Goal: Information Seeking & Learning: Find specific fact

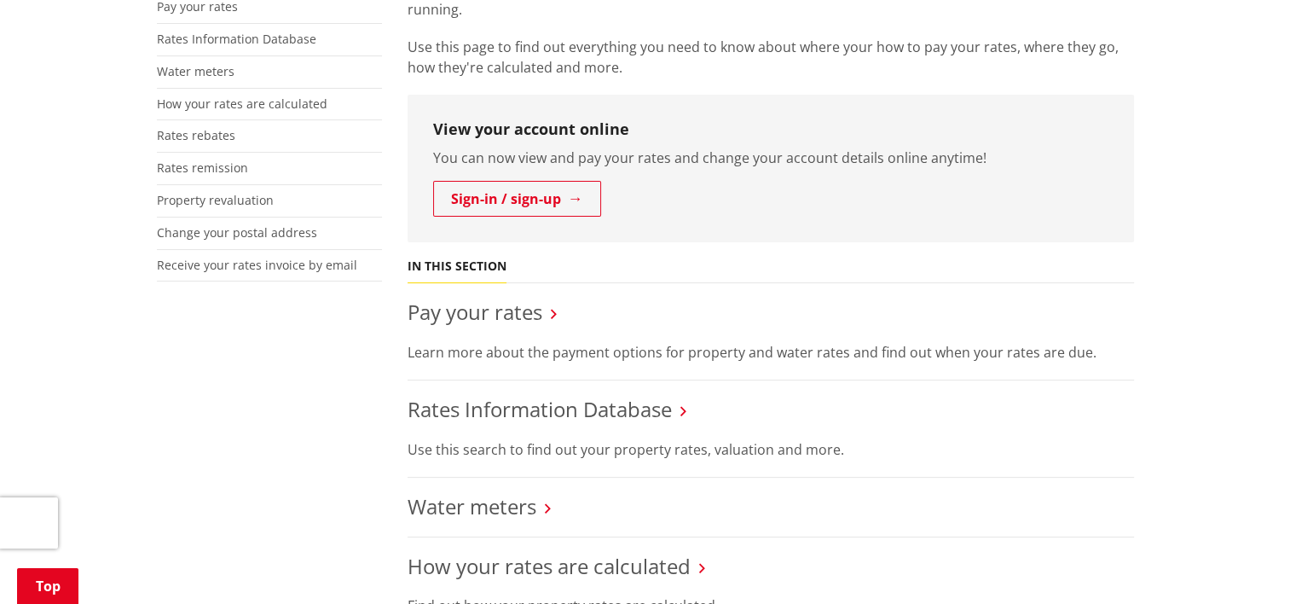
scroll to position [426, 0]
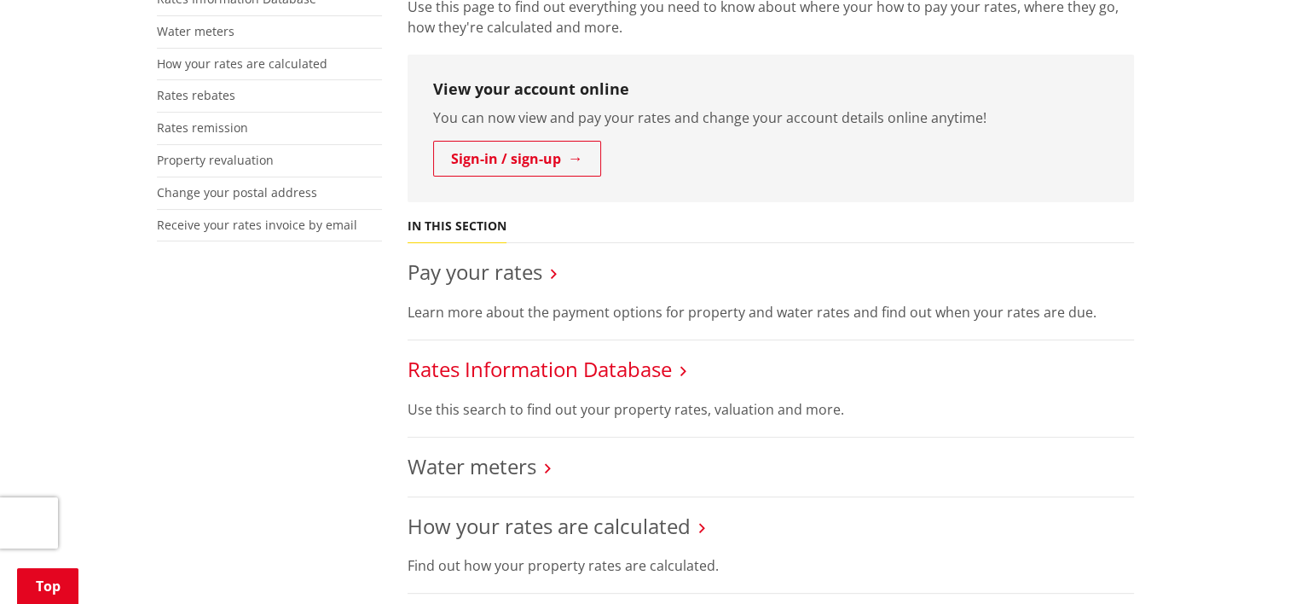
click at [590, 371] on link "Rates Information Database" at bounding box center [540, 369] width 264 height 28
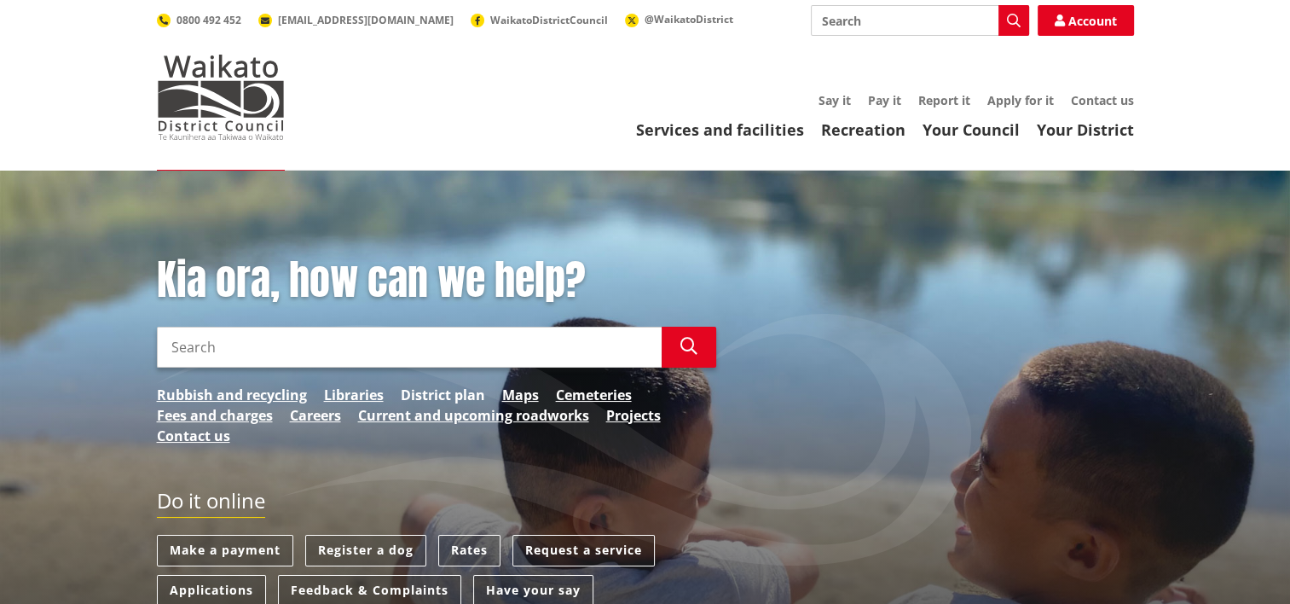
click at [416, 388] on link "District plan" at bounding box center [443, 395] width 84 height 20
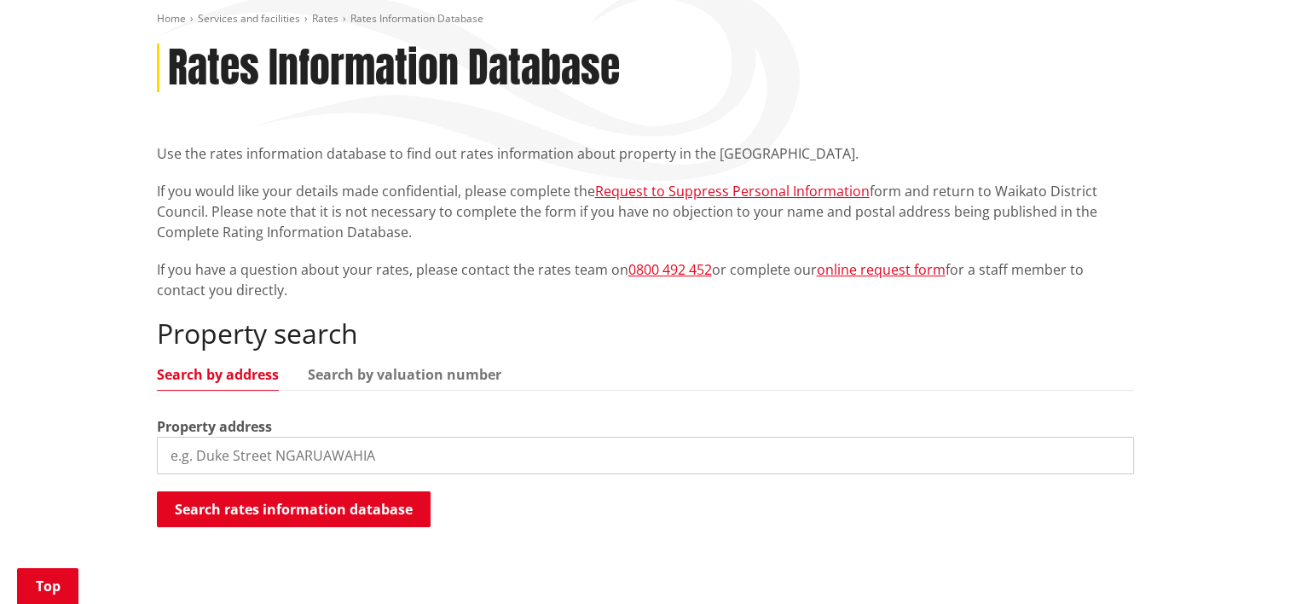
scroll to position [256, 0]
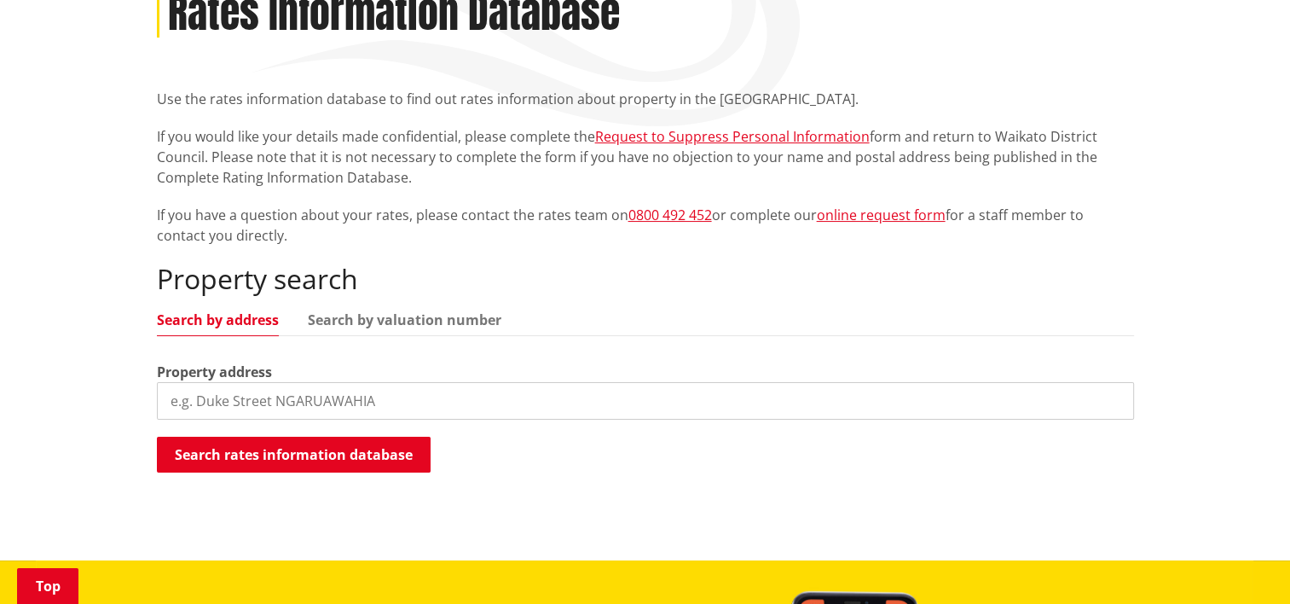
click at [317, 403] on input "search" at bounding box center [645, 401] width 977 height 38
type input "[STREET_ADDRESS]"
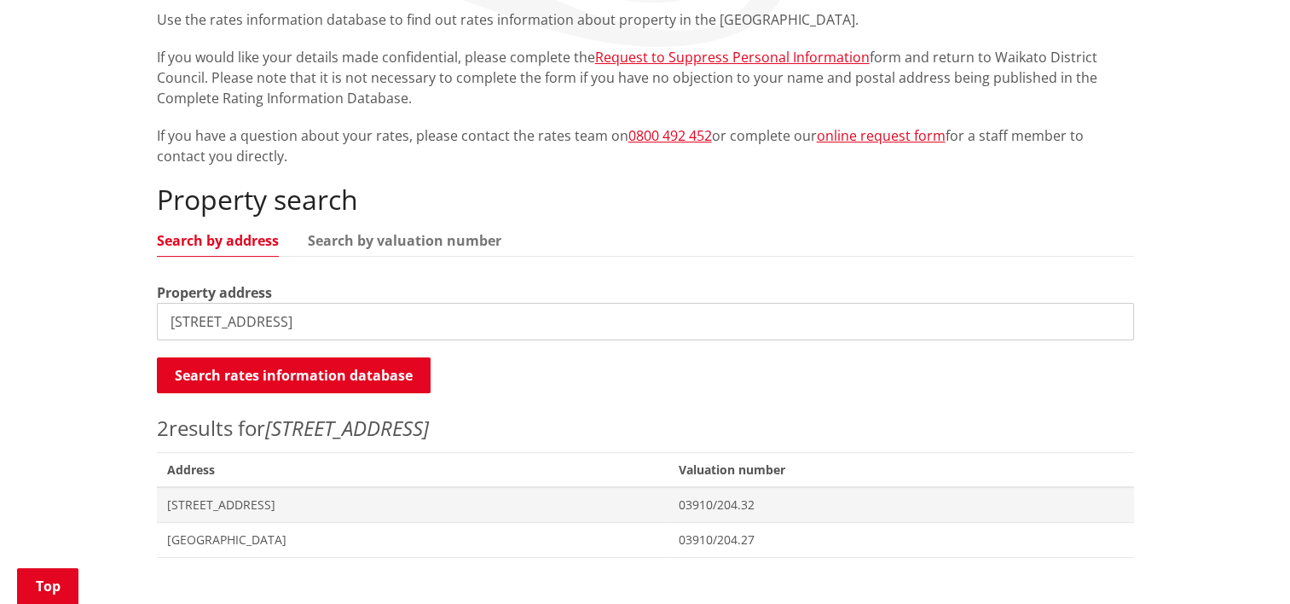
scroll to position [426, 0]
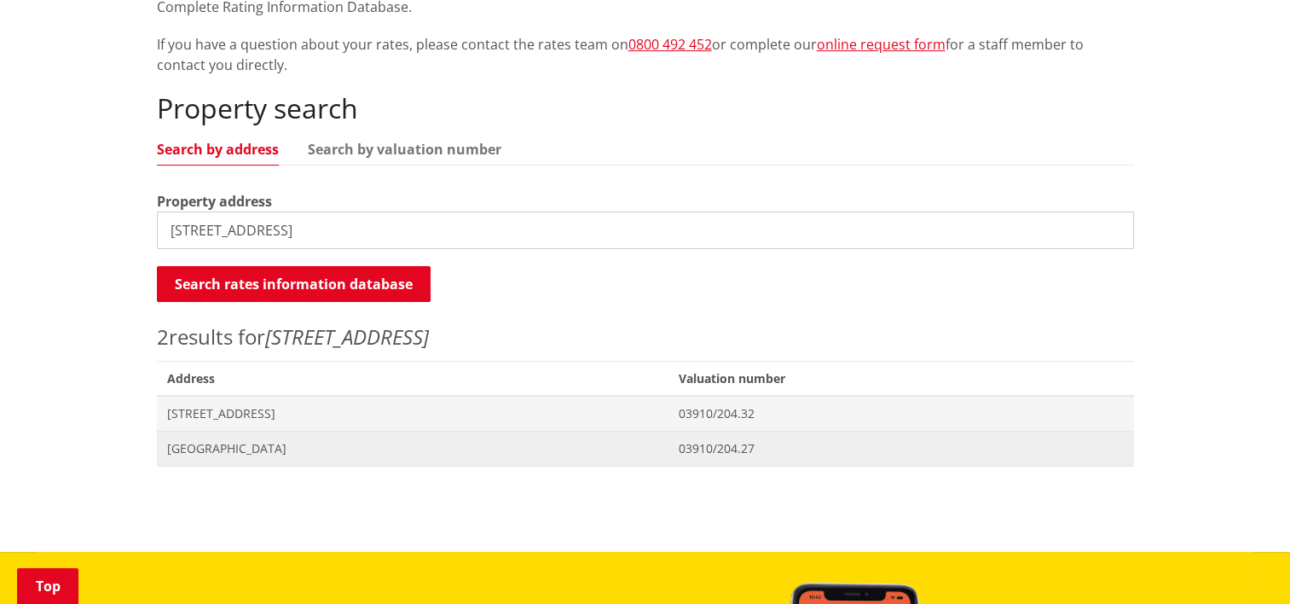
click at [237, 449] on span "[GEOGRAPHIC_DATA]" at bounding box center [412, 448] width 491 height 17
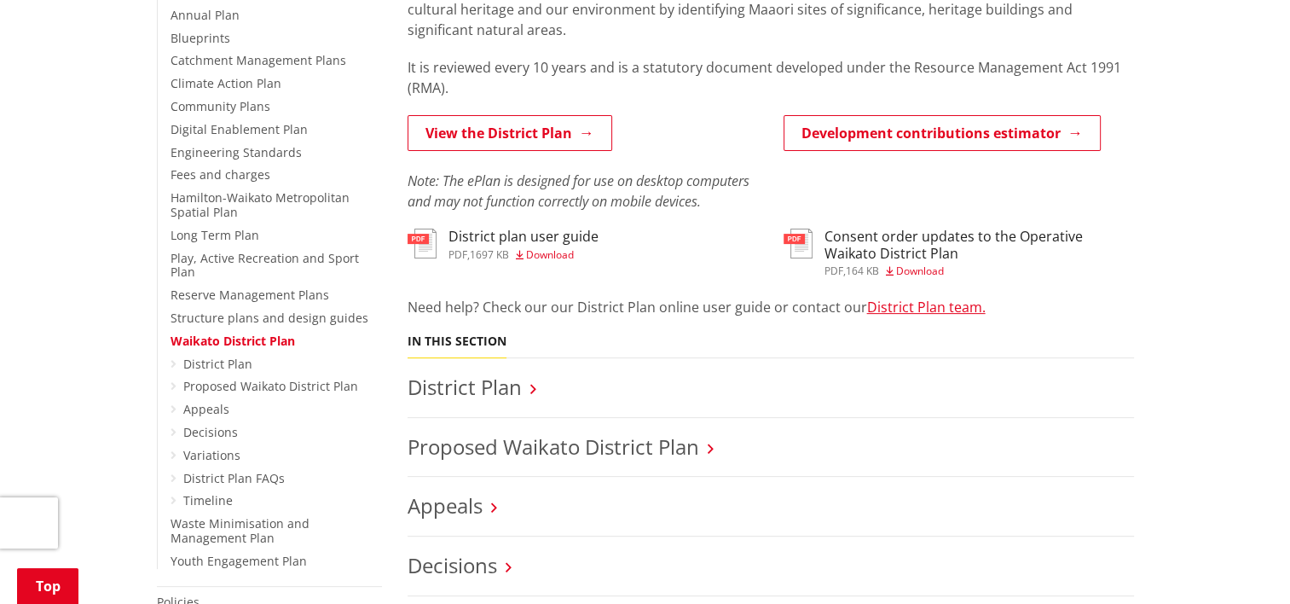
scroll to position [426, 0]
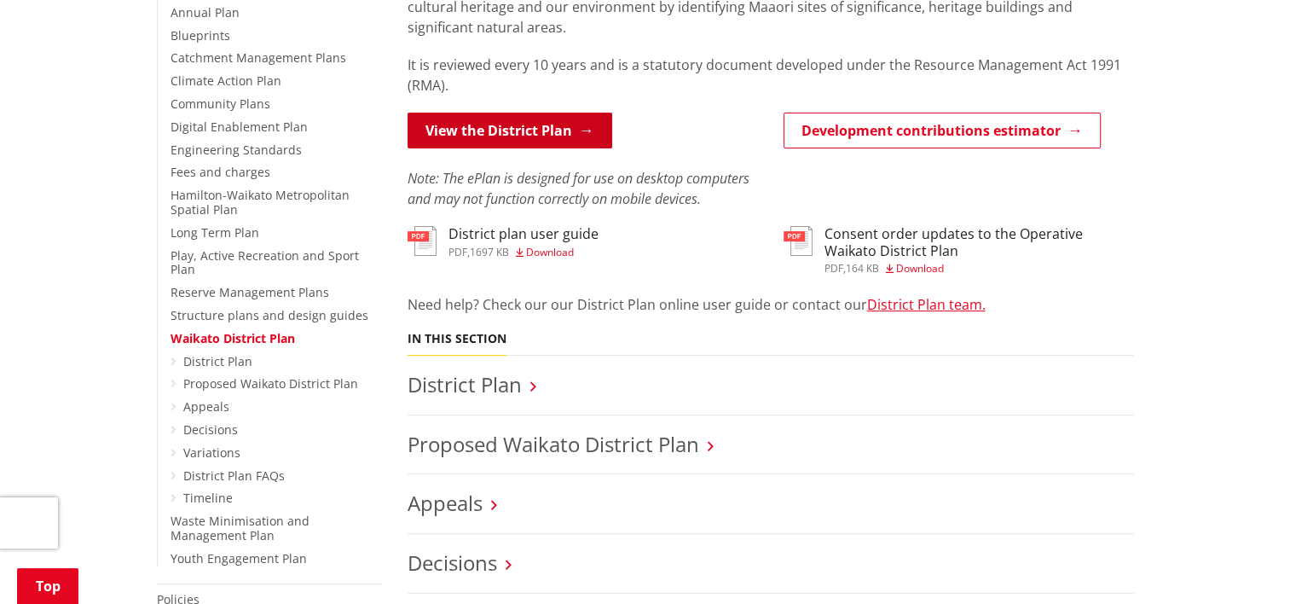
click at [554, 124] on link "View the District Plan" at bounding box center [510, 131] width 205 height 36
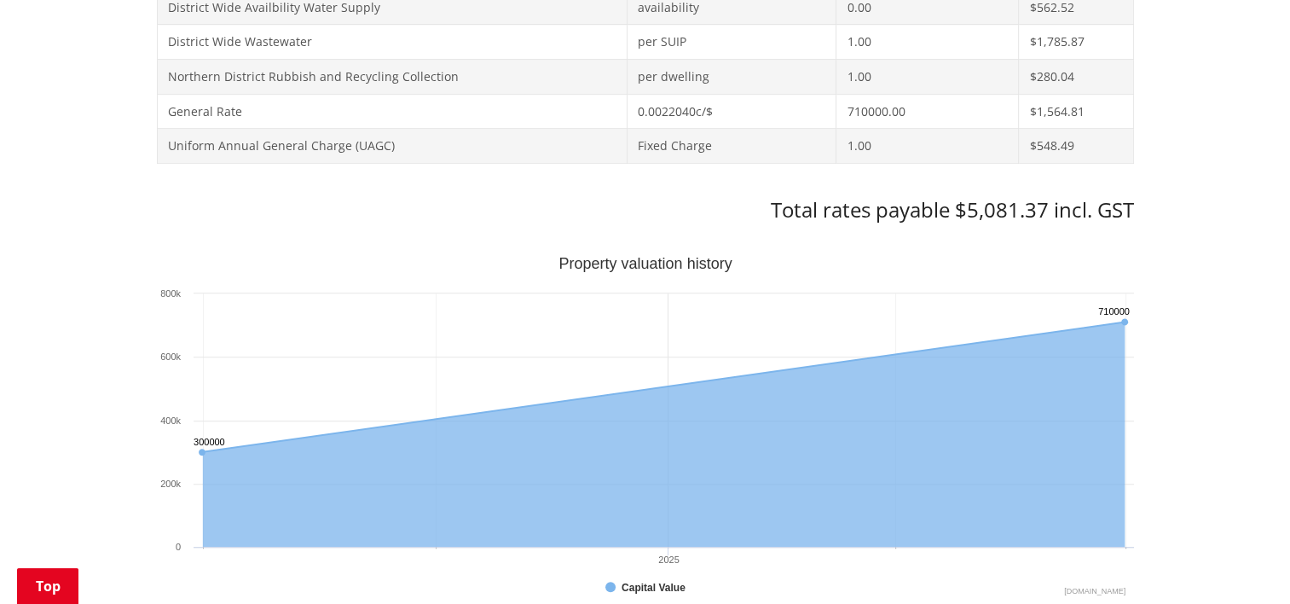
scroll to position [938, 0]
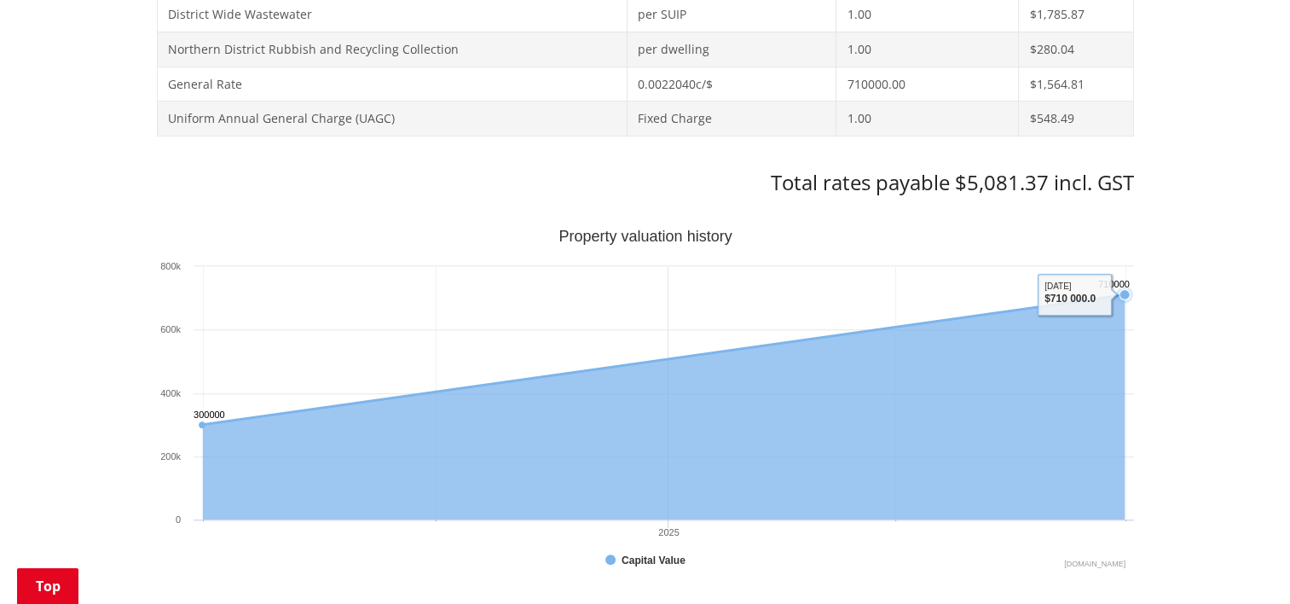
click at [1121, 287] on text "710000 ​ 710000" at bounding box center [1115, 284] width 32 height 10
click at [1085, 294] on icon "Interactive chart" at bounding box center [663, 359] width 922 height 130
click at [1081, 294] on icon "Interactive chart" at bounding box center [663, 359] width 922 height 130
click at [1122, 289] on icon "Monday, Jun 30, 12:00, 710,000. Capital Value." at bounding box center [1125, 294] width 10 height 10
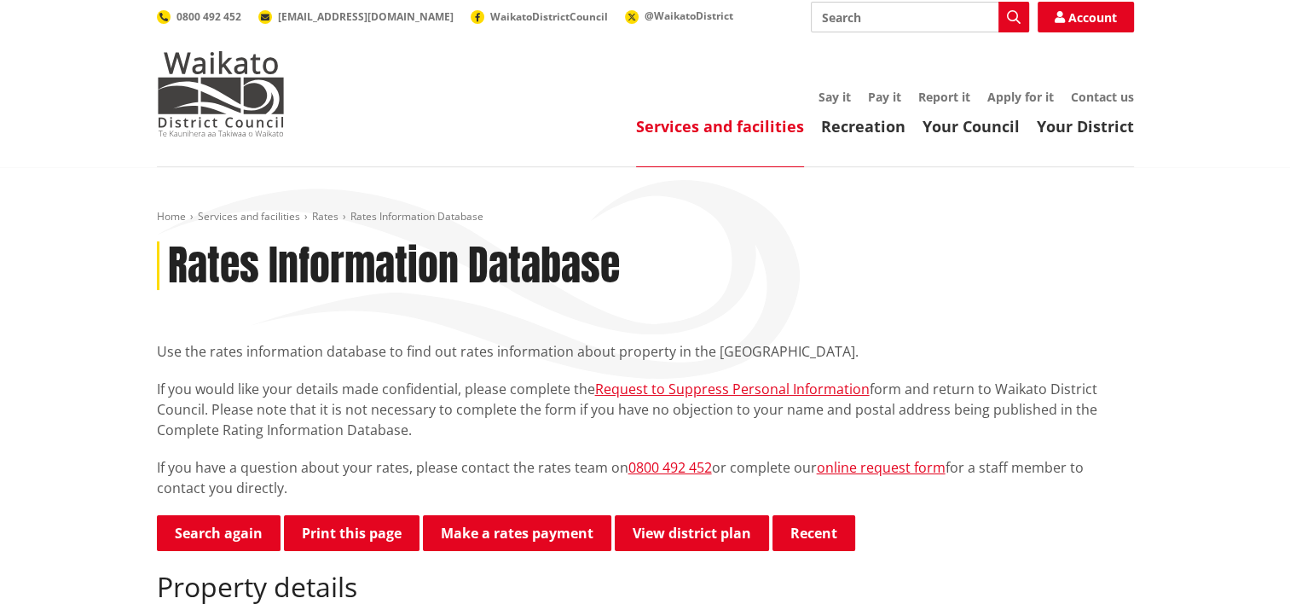
scroll to position [0, 0]
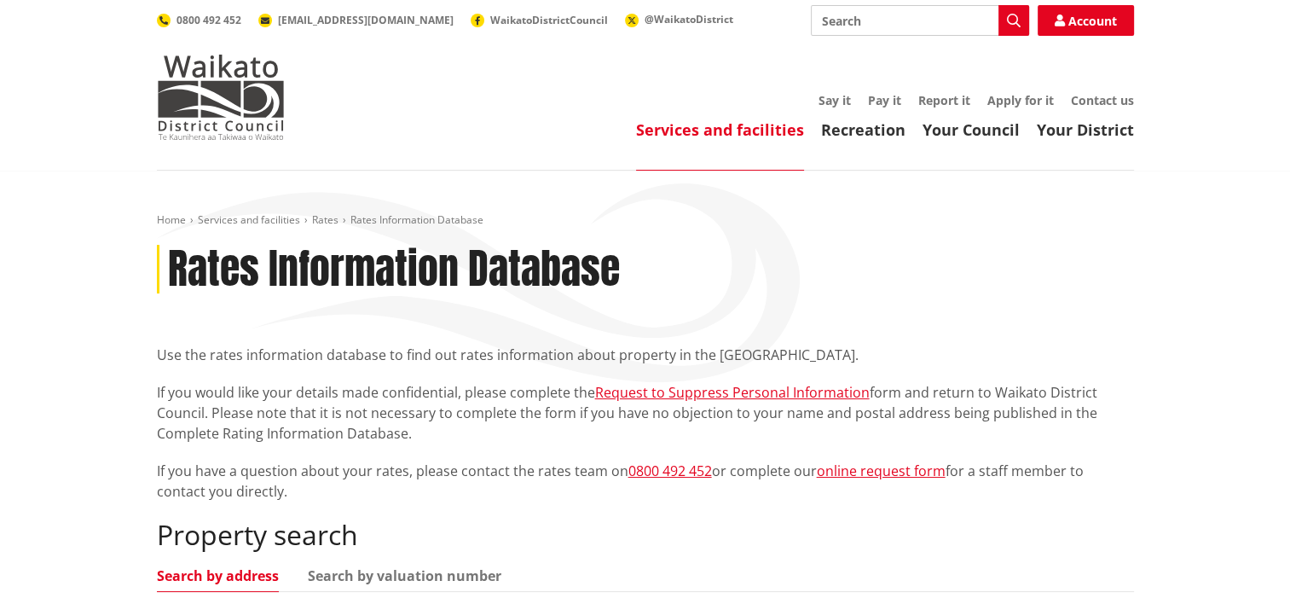
click at [770, 123] on link "Services and facilities" at bounding box center [720, 129] width 168 height 20
click at [322, 225] on link "Rates" at bounding box center [325, 219] width 26 height 14
